Goal: Information Seeking & Learning: Learn about a topic

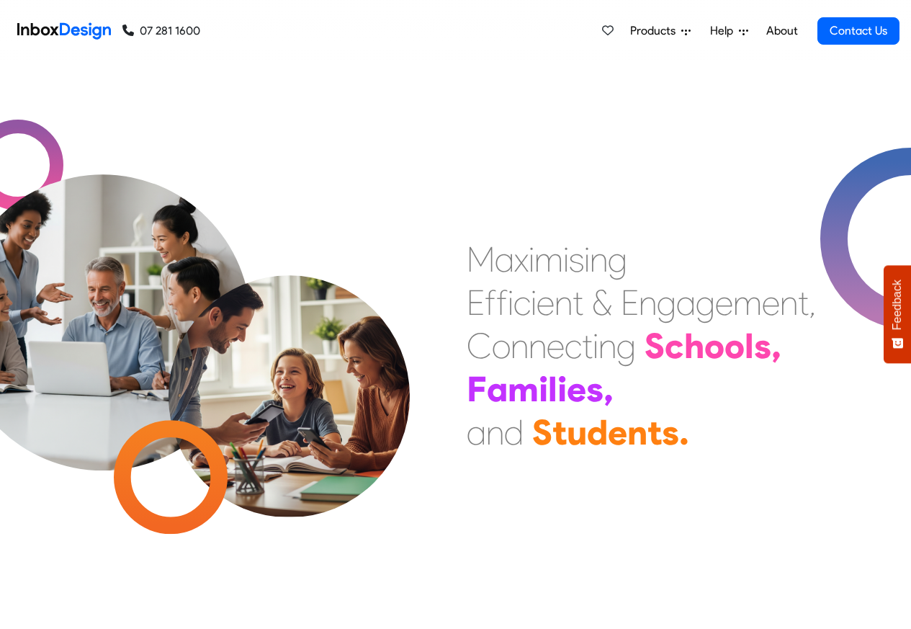
click at [647, 32] on span "Products" at bounding box center [655, 30] width 51 height 17
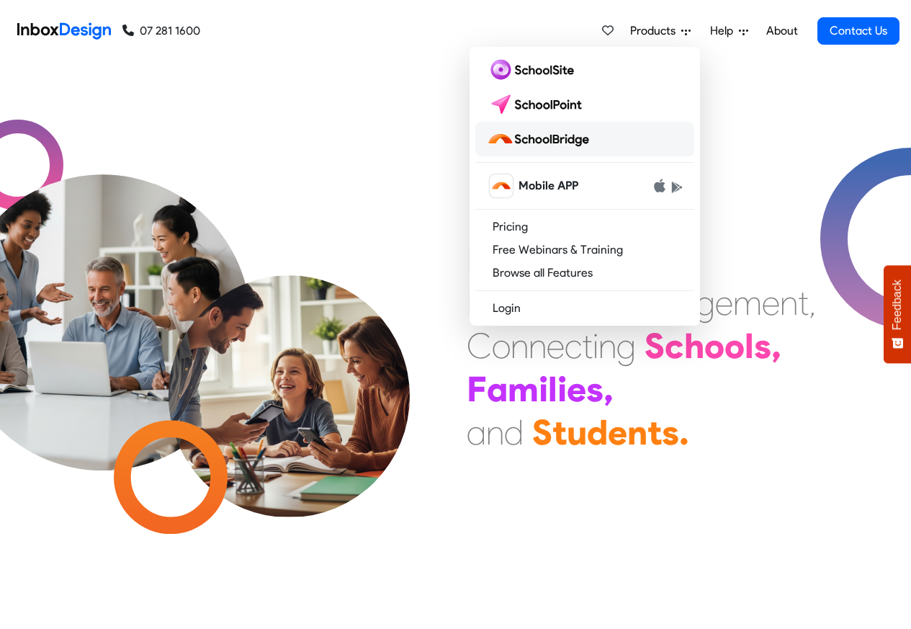
click at [544, 140] on img at bounding box center [541, 138] width 108 height 23
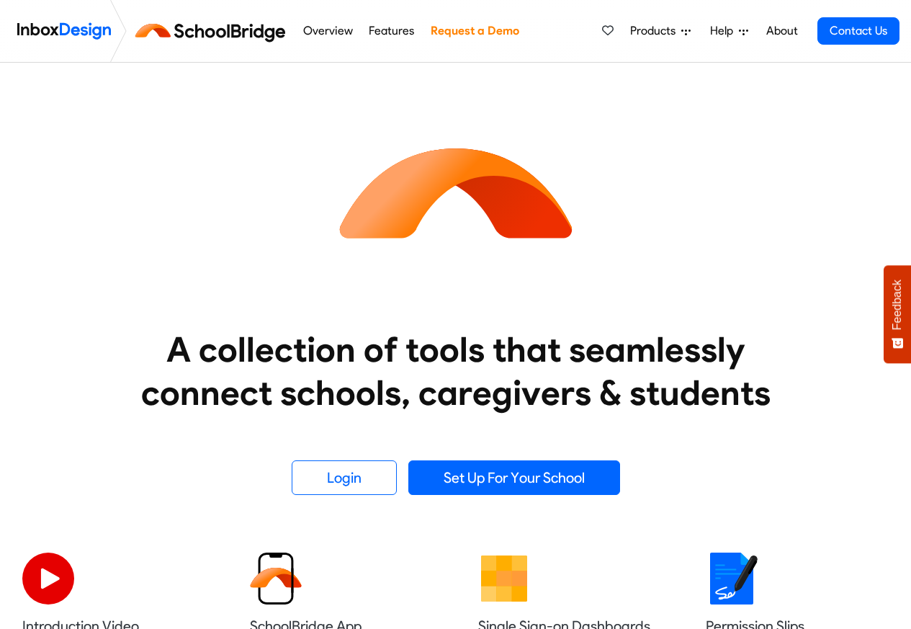
click at [328, 31] on link "Overview" at bounding box center [328, 31] width 58 height 29
click at [389, 32] on link "Features" at bounding box center [391, 31] width 53 height 29
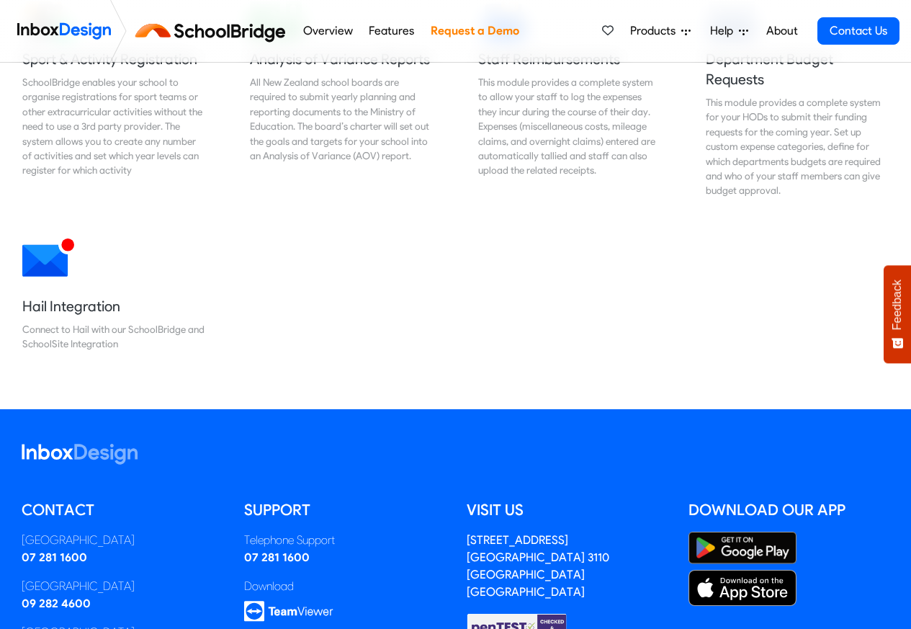
scroll to position [393, 0]
